Goal: Navigation & Orientation: Find specific page/section

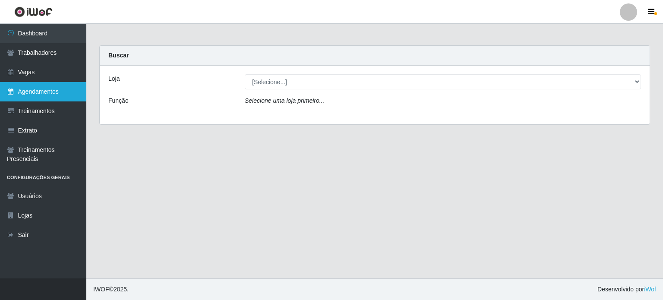
click at [50, 98] on link "Agendamentos" at bounding box center [43, 91] width 86 height 19
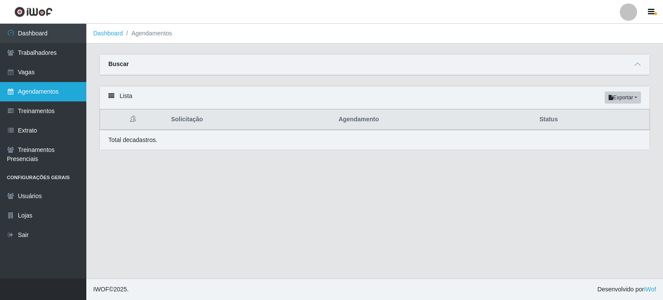
click at [44, 96] on link "Agendamentos" at bounding box center [43, 91] width 86 height 19
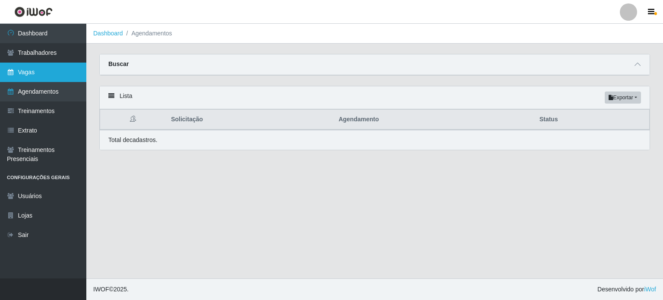
click at [47, 71] on link "Vagas" at bounding box center [43, 72] width 86 height 19
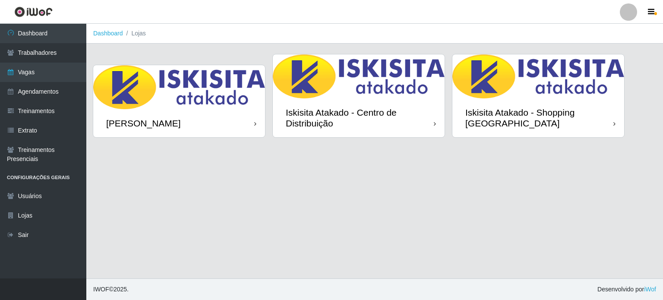
click at [541, 89] on img at bounding box center [538, 76] width 172 height 44
